Goal: Find contact information: Find contact information

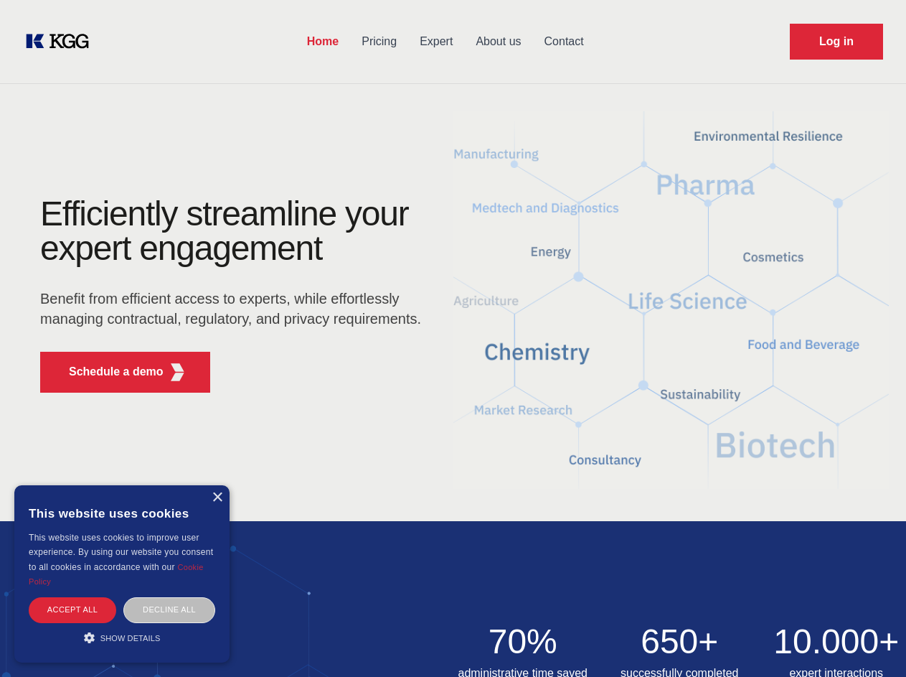
click at [453, 338] on div "Efficiently streamline your expert engagement Benefit from efficient access to …" at bounding box center [235, 300] width 436 height 207
click at [108, 372] on p "Schedule a demo" at bounding box center [116, 371] width 95 height 17
click at [217, 497] on div "× This website uses cookies This website uses cookies to improve user experienc…" at bounding box center [121, 573] width 215 height 177
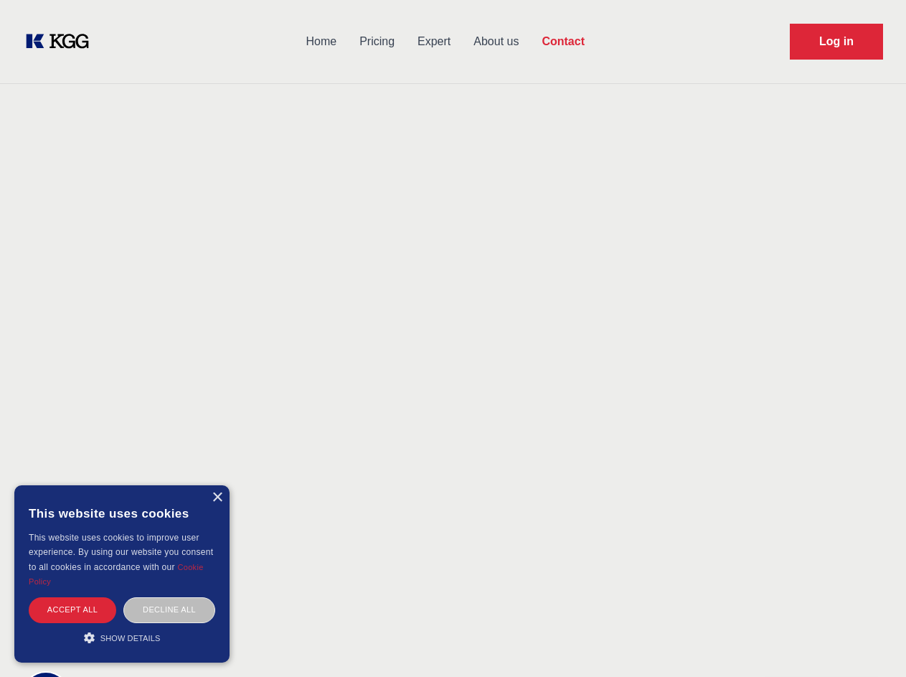
click at [72, 609] on div "Accept all" at bounding box center [73, 609] width 88 height 25
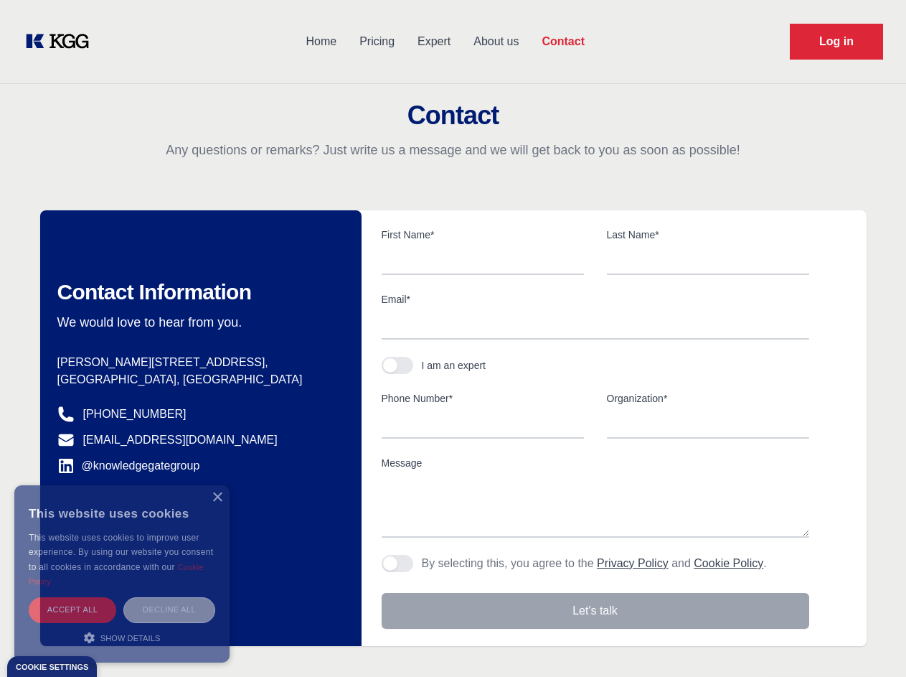
click at [169, 609] on div "Decline all" at bounding box center [169, 609] width 92 height 25
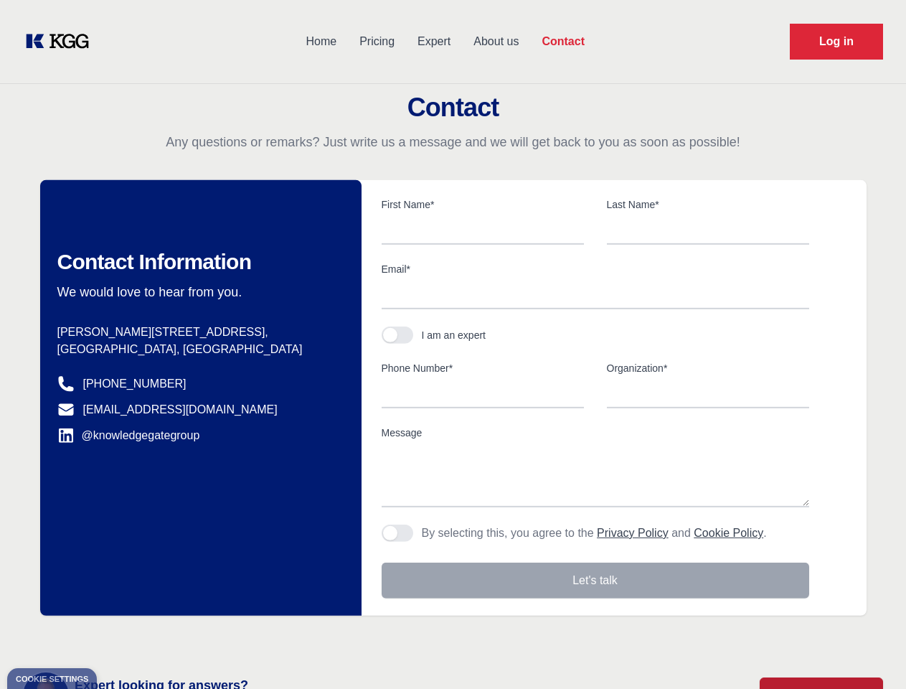
click at [122, 637] on main "Contact Any questions or remarks? Just write us a message and we will get back …" at bounding box center [453, 373] width 906 height 747
